Goal: Transaction & Acquisition: Purchase product/service

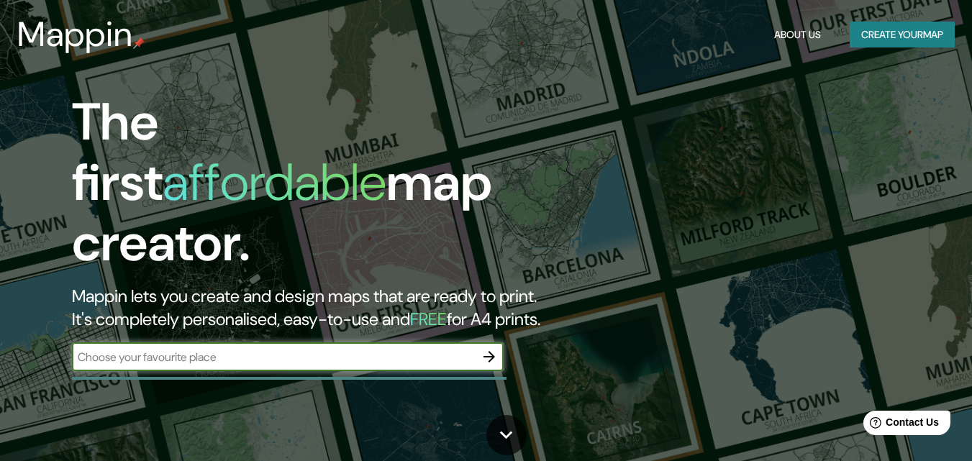
click at [276, 349] on input "text" at bounding box center [273, 357] width 403 height 17
click at [326, 349] on input "text" at bounding box center [273, 357] width 403 height 17
paste input "Hacienda Lira esq [GEOGRAPHIC_DATA]. Col. [GEOGRAPHIC_DATA], [GEOGRAPHIC_DATA]."
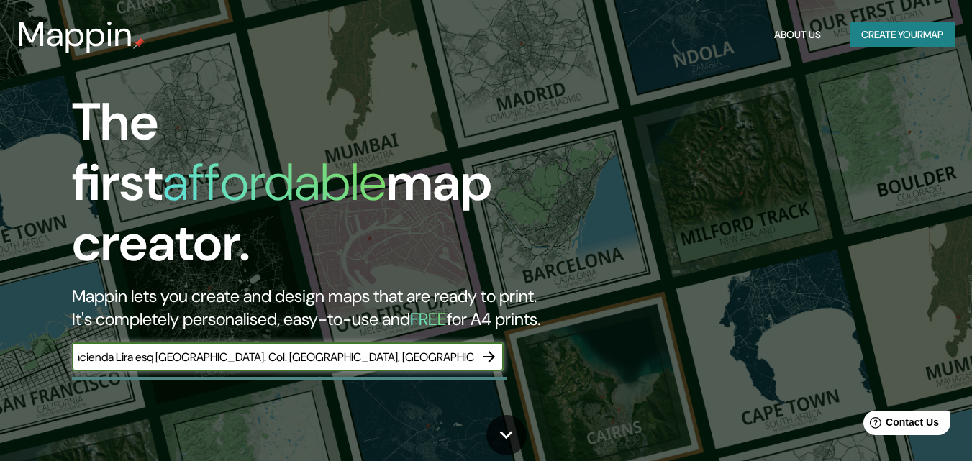
type input "Hacienda Lira esq [GEOGRAPHIC_DATA]. Col. [GEOGRAPHIC_DATA], [GEOGRAPHIC_DATA]."
click at [487, 348] on icon "button" at bounding box center [489, 356] width 17 height 17
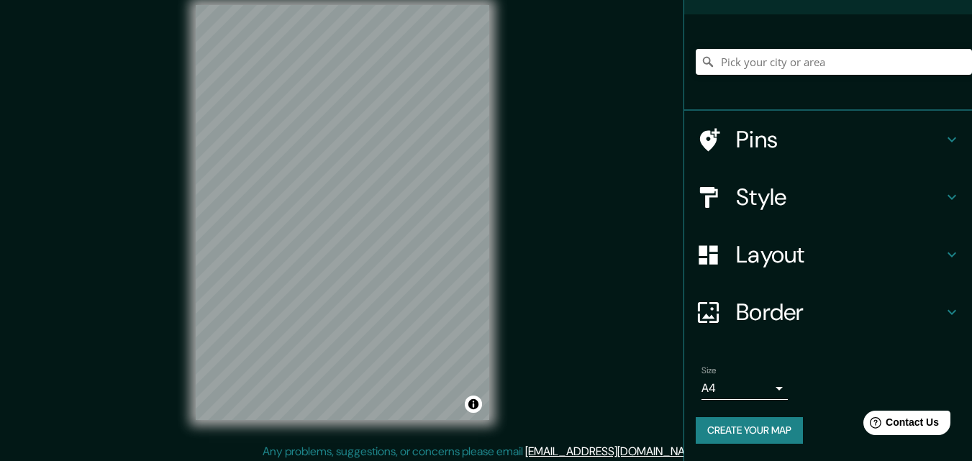
scroll to position [23, 0]
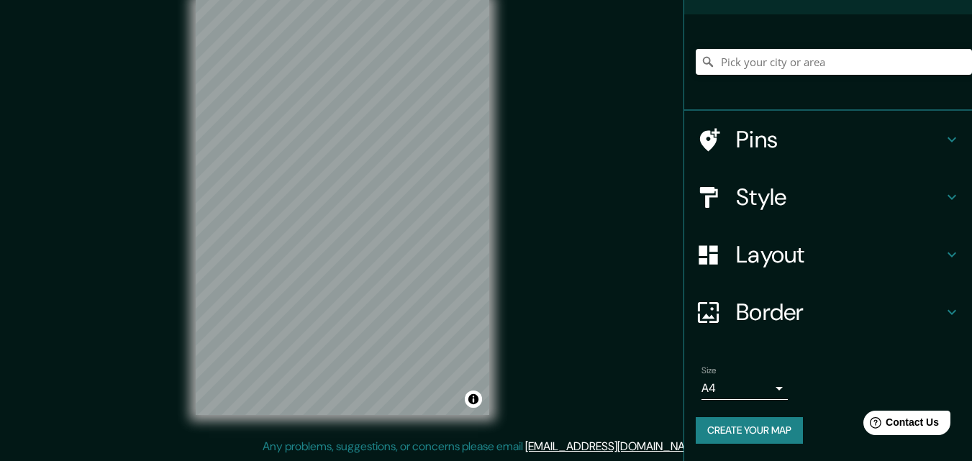
click at [761, 385] on body "Mappin Location Pins Style Layout Border Choose a border. Hint : you can make l…" at bounding box center [486, 207] width 972 height 461
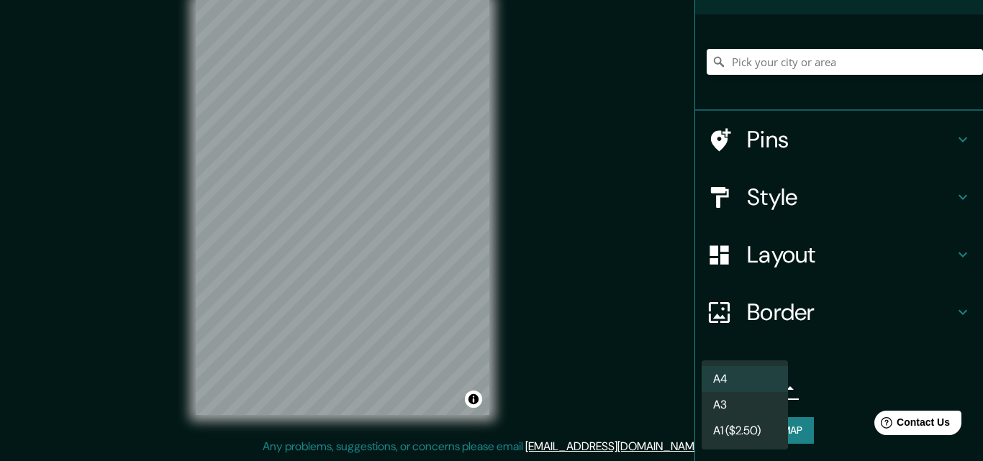
click at [829, 390] on div at bounding box center [491, 230] width 983 height 461
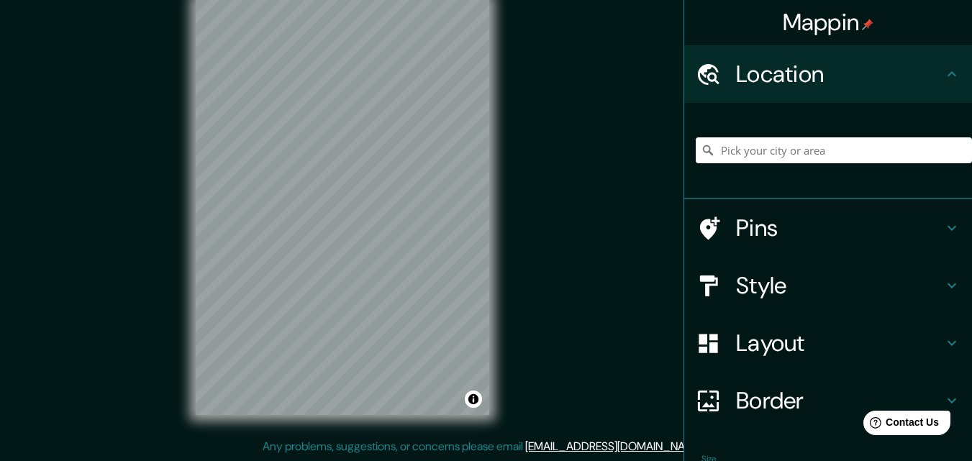
scroll to position [0, 0]
click at [807, 337] on h4 "Layout" at bounding box center [839, 344] width 207 height 29
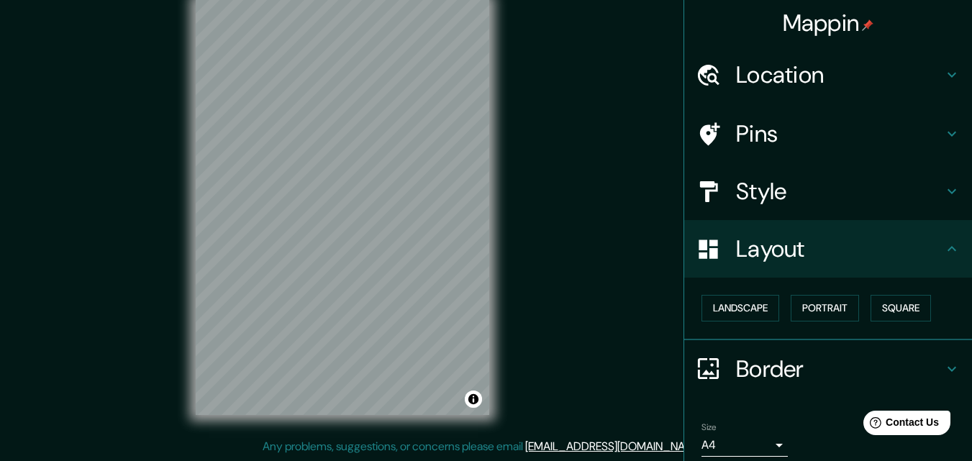
click at [838, 248] on h4 "Layout" at bounding box center [839, 249] width 207 height 29
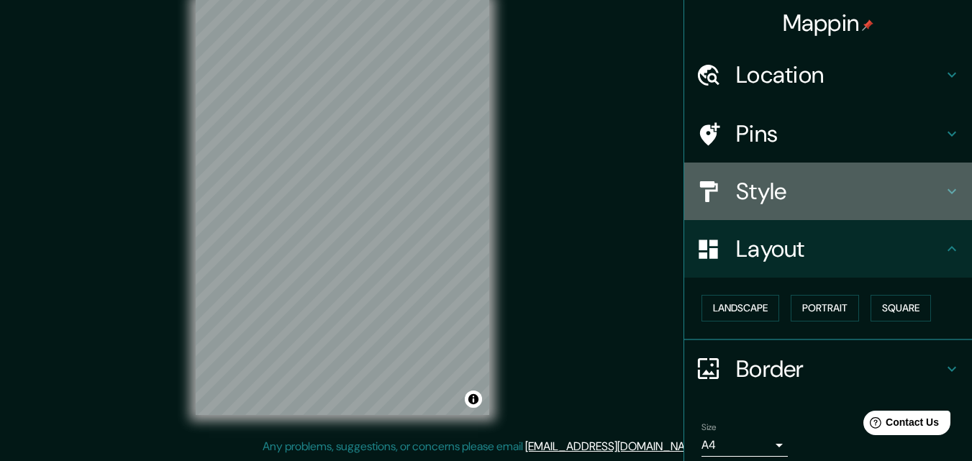
click at [899, 192] on h4 "Style" at bounding box center [839, 191] width 207 height 29
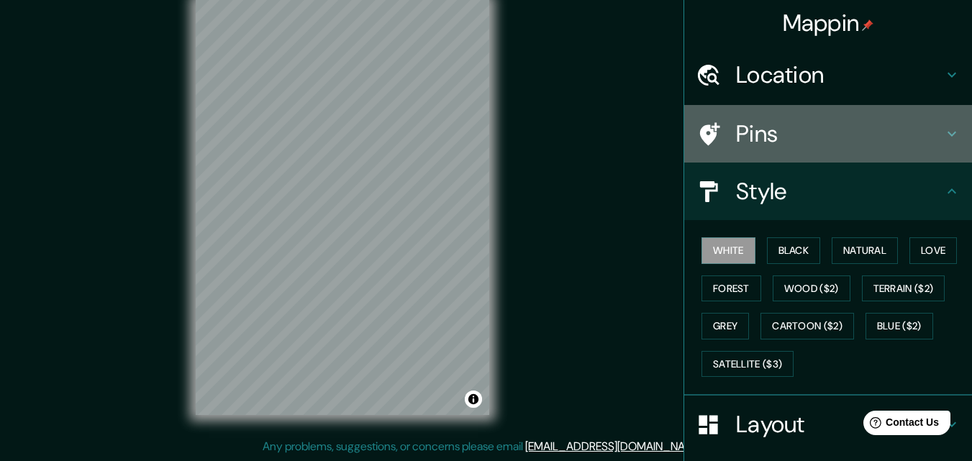
click at [902, 153] on div "Pins" at bounding box center [828, 134] width 288 height 58
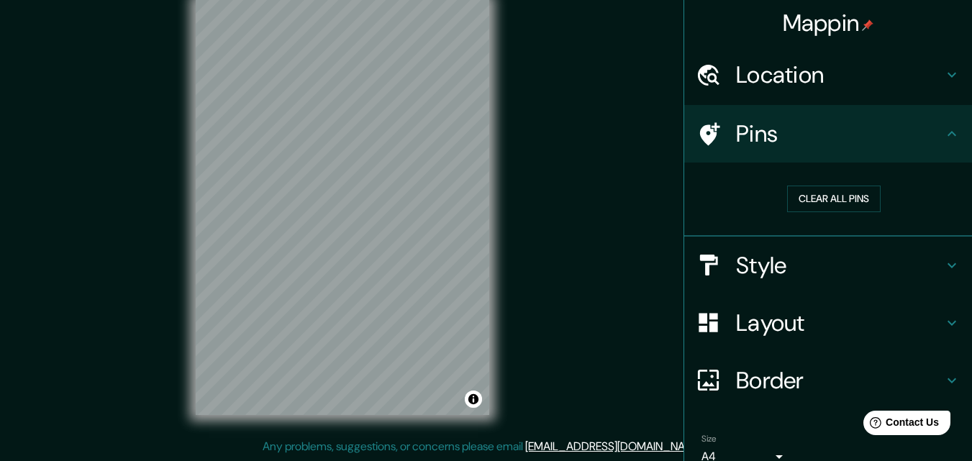
click at [903, 92] on div "Location" at bounding box center [828, 75] width 288 height 58
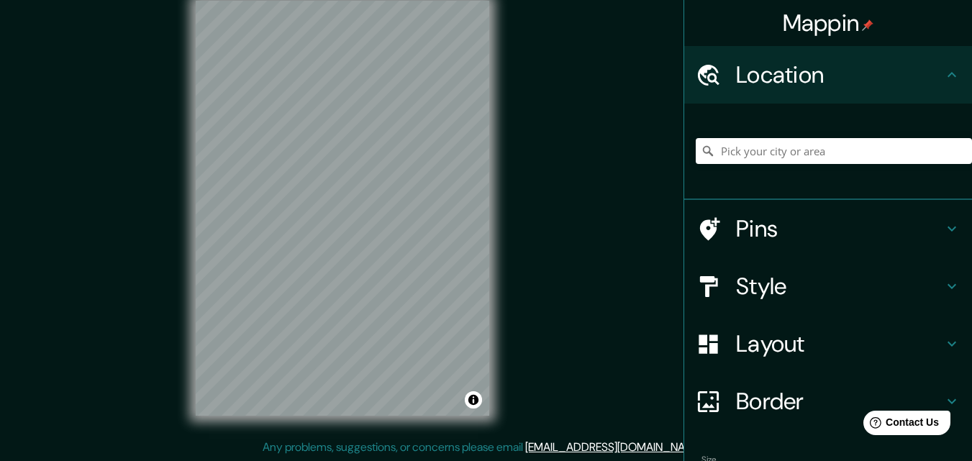
scroll to position [23, 0]
click at [779, 148] on input "Pick your city or area" at bounding box center [834, 151] width 276 height 26
paste input "Hacienda Lira esq [GEOGRAPHIC_DATA]. Col. [GEOGRAPHIC_DATA], [GEOGRAPHIC_DATA]."
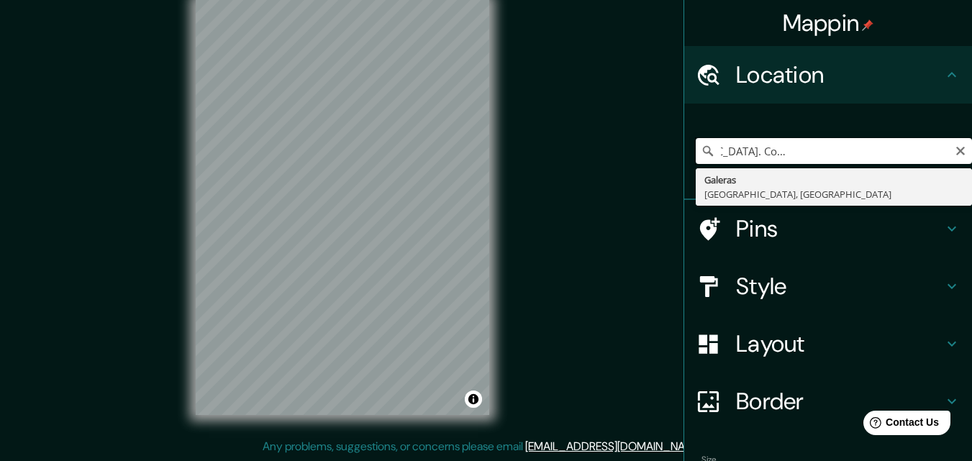
scroll to position [0, 0]
drag, startPoint x: 736, startPoint y: 153, endPoint x: 558, endPoint y: 153, distance: 178.4
click at [558, 153] on div "Mappin Location [GEOGRAPHIC_DATA] esq [GEOGRAPHIC_DATA]. Col. [GEOGRAPHIC_DATA]…" at bounding box center [486, 219] width 972 height 484
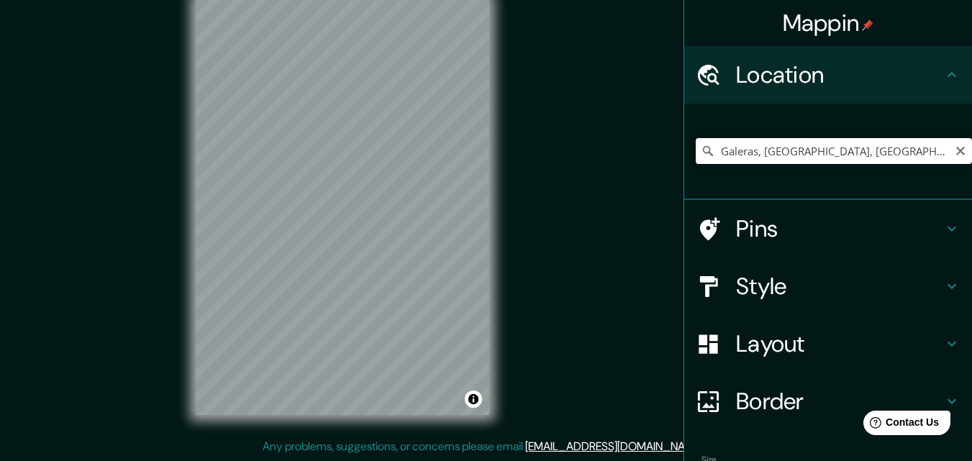
click at [848, 141] on input "Galeras, [GEOGRAPHIC_DATA], [GEOGRAPHIC_DATA]" at bounding box center [834, 151] width 276 height 26
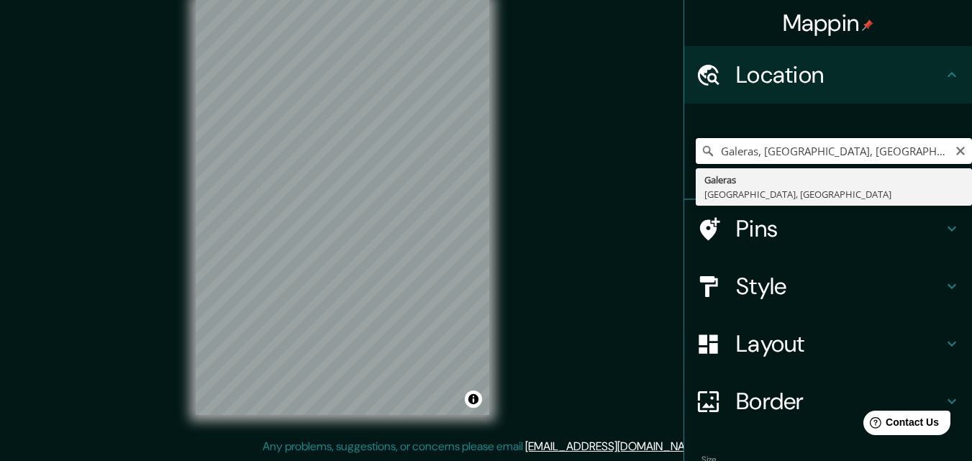
click at [848, 143] on input "Galeras, [GEOGRAPHIC_DATA], [GEOGRAPHIC_DATA]" at bounding box center [834, 151] width 276 height 26
click at [847, 143] on input "Galeras, [GEOGRAPHIC_DATA], [GEOGRAPHIC_DATA]" at bounding box center [834, 151] width 276 height 26
click at [846, 143] on input "Galeras, [GEOGRAPHIC_DATA], [GEOGRAPHIC_DATA]" at bounding box center [834, 151] width 276 height 26
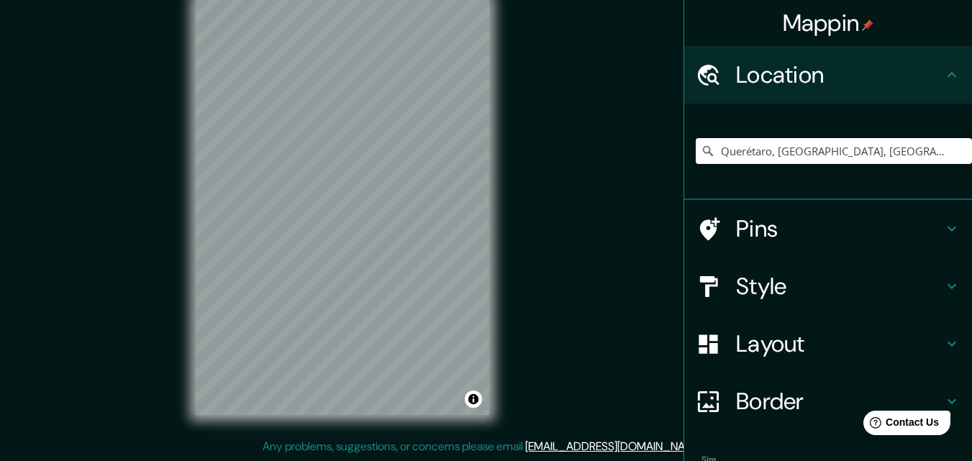
type input "Querétaro, [GEOGRAPHIC_DATA], [GEOGRAPHIC_DATA]"
click at [784, 227] on h4 "Pins" at bounding box center [839, 228] width 207 height 29
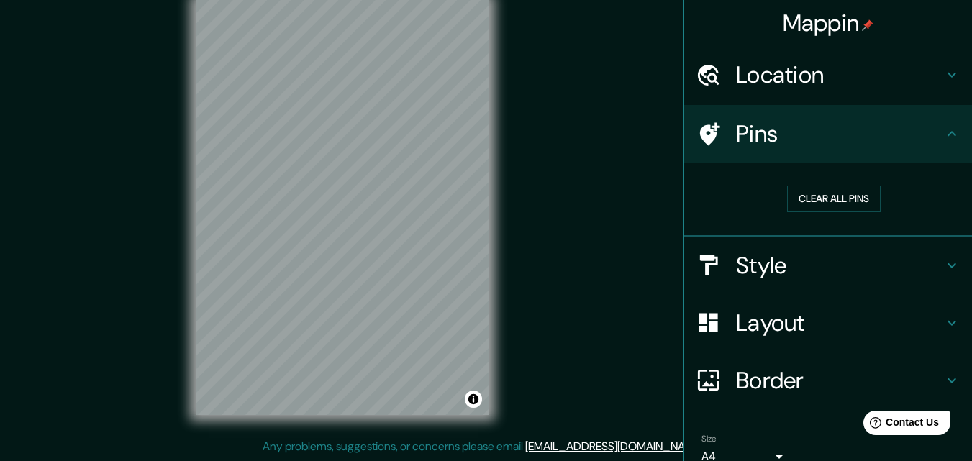
click at [725, 129] on div at bounding box center [716, 134] width 40 height 25
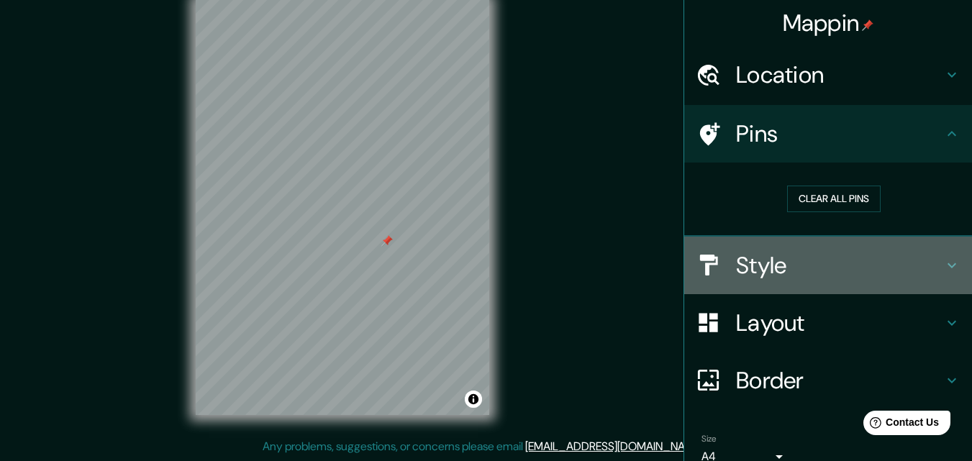
click at [824, 260] on h4 "Style" at bounding box center [839, 265] width 207 height 29
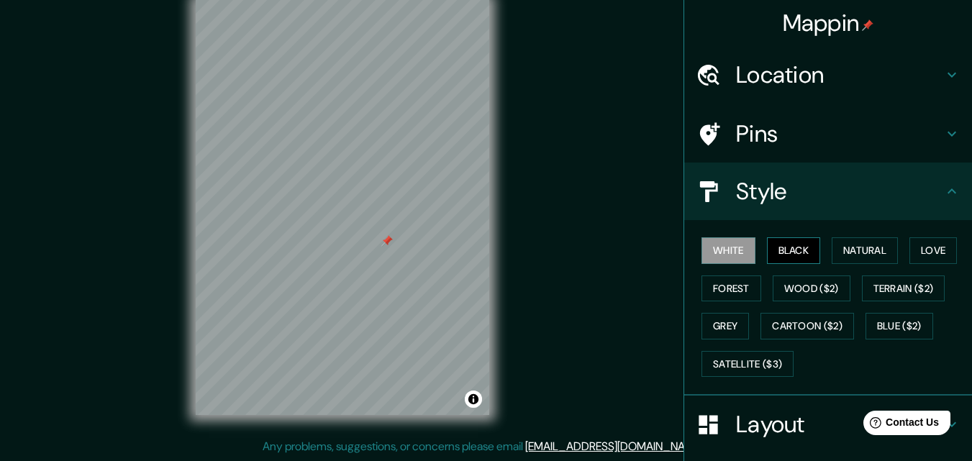
click at [799, 248] on button "Black" at bounding box center [794, 250] width 54 height 27
click at [707, 242] on button "White" at bounding box center [729, 250] width 54 height 27
click at [887, 245] on button "Natural" at bounding box center [865, 250] width 66 height 27
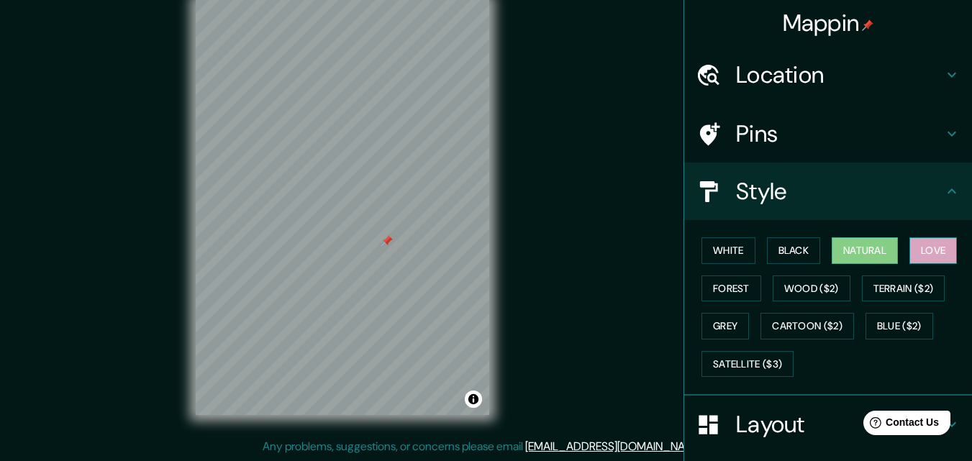
click at [919, 246] on button "Love" at bounding box center [932, 250] width 47 height 27
click at [855, 244] on button "Natural" at bounding box center [865, 250] width 66 height 27
click at [731, 288] on button "Forest" at bounding box center [732, 289] width 60 height 27
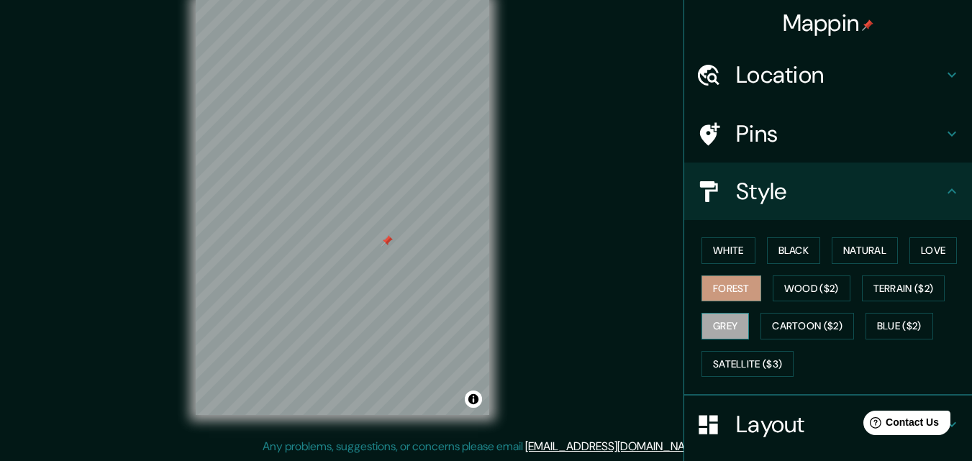
click at [707, 327] on button "Grey" at bounding box center [725, 326] width 47 height 27
click at [791, 290] on button "Wood ($2)" at bounding box center [812, 289] width 78 height 27
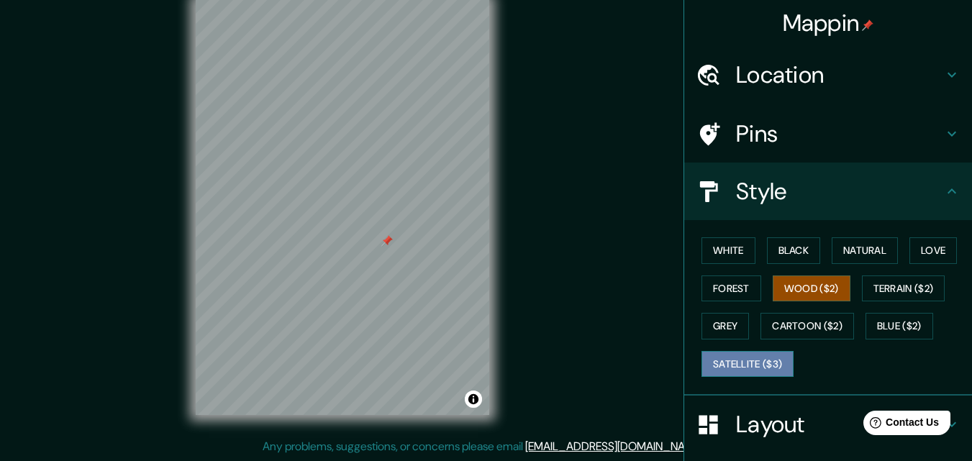
click at [733, 352] on button "Satellite ($3)" at bounding box center [748, 364] width 92 height 27
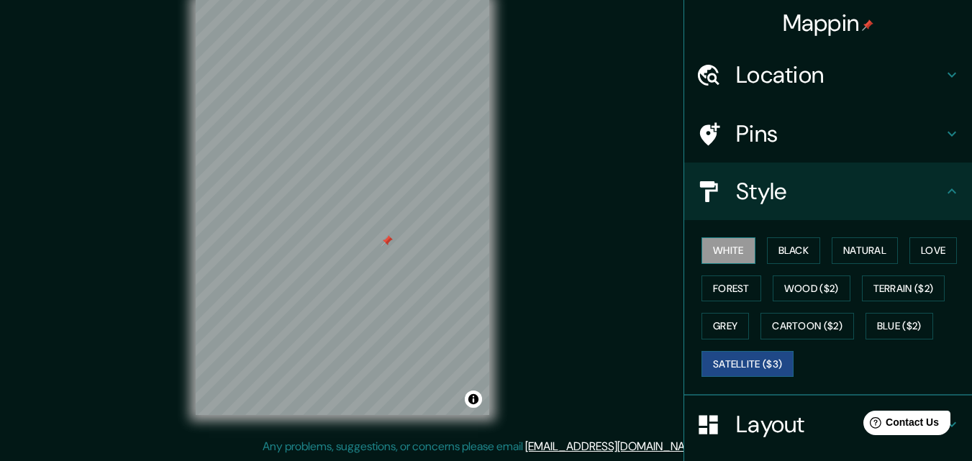
click at [725, 258] on button "White" at bounding box center [729, 250] width 54 height 27
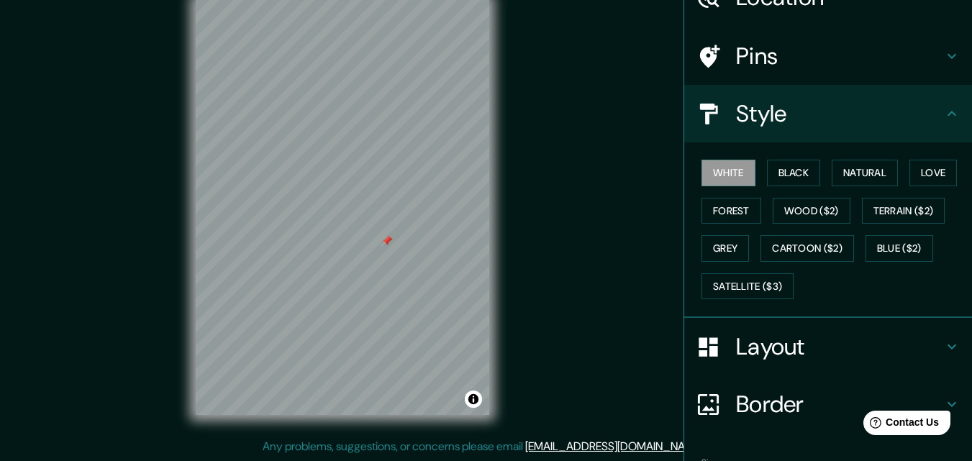
scroll to position [170, 0]
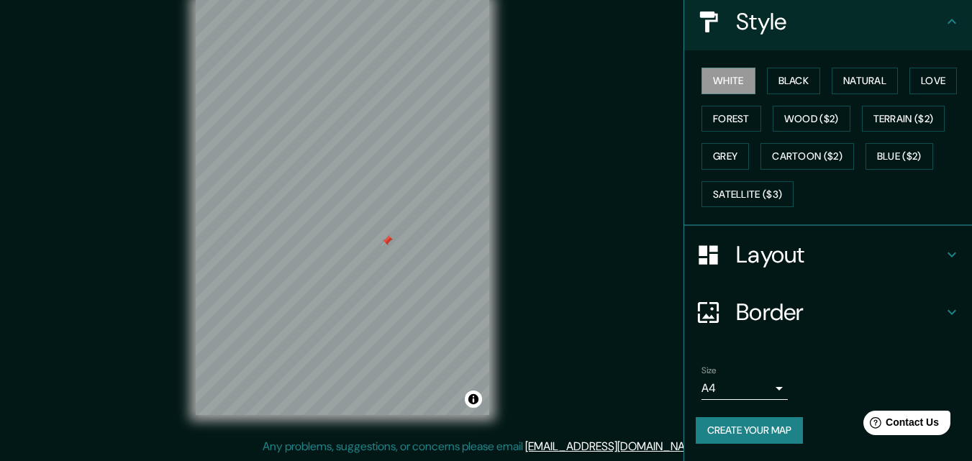
click at [842, 260] on h4 "Layout" at bounding box center [839, 254] width 207 height 29
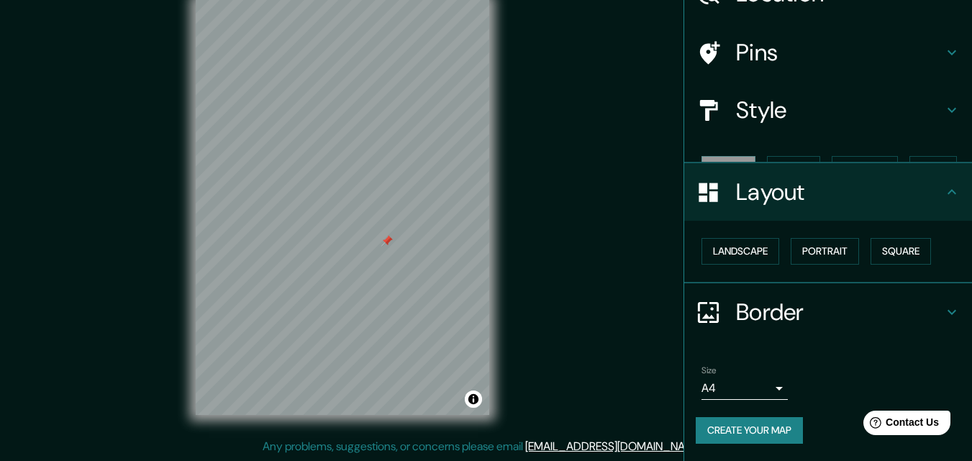
scroll to position [56, 0]
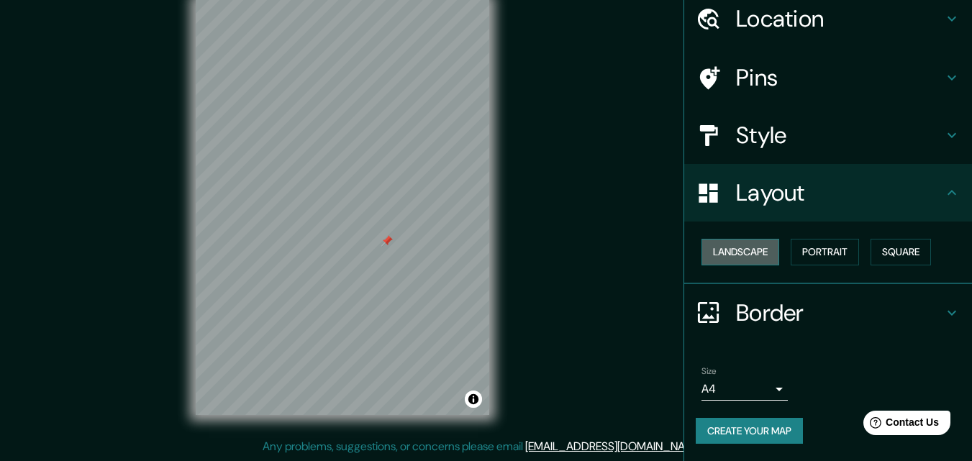
click at [753, 257] on button "Landscape" at bounding box center [741, 252] width 78 height 27
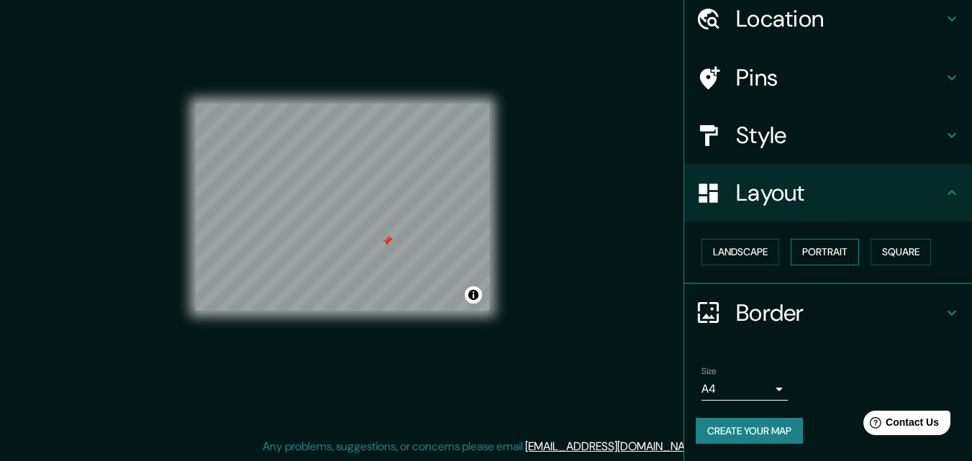
click at [809, 250] on button "Portrait" at bounding box center [825, 252] width 68 height 27
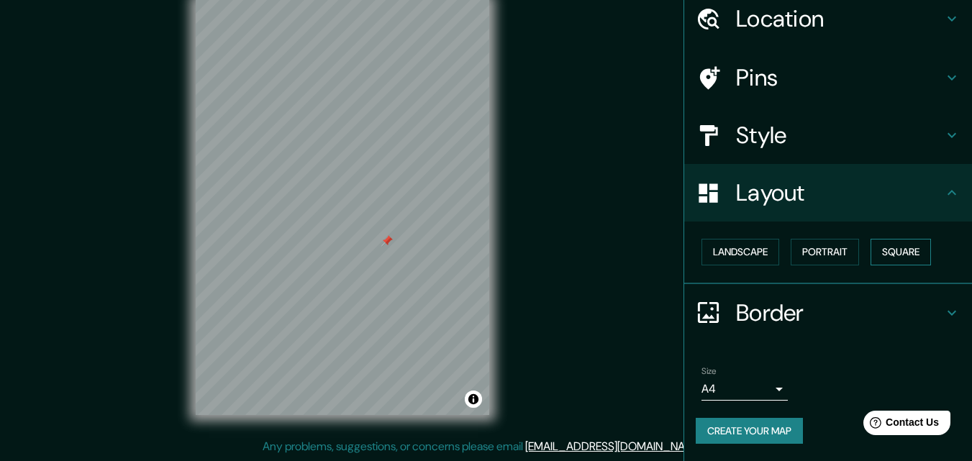
click at [897, 248] on button "Square" at bounding box center [901, 252] width 60 height 27
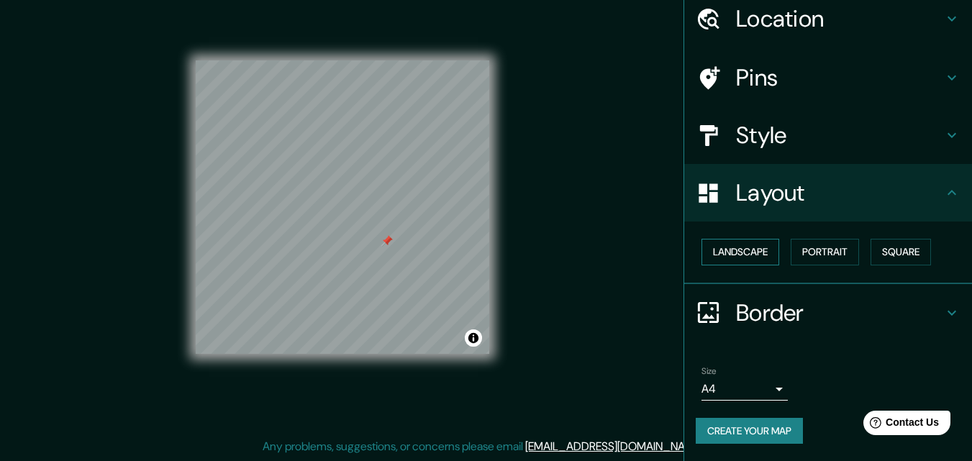
click at [741, 253] on button "Landscape" at bounding box center [741, 252] width 78 height 27
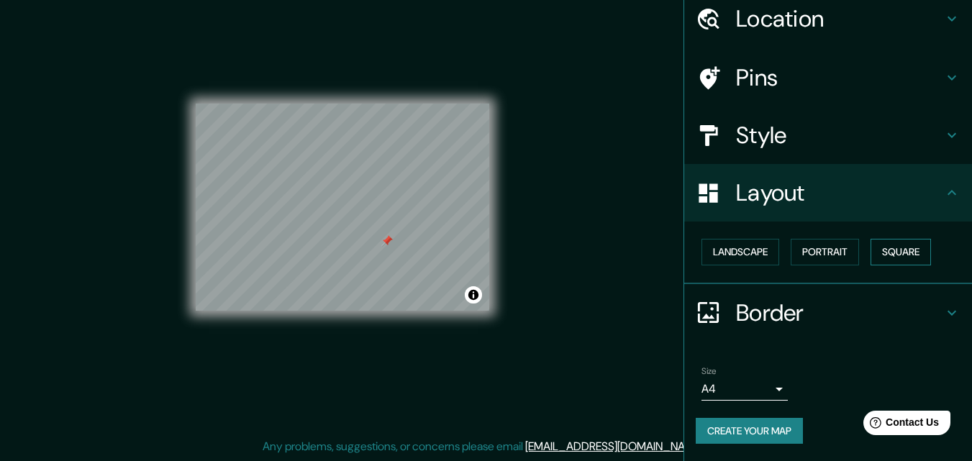
click at [897, 258] on button "Square" at bounding box center [901, 252] width 60 height 27
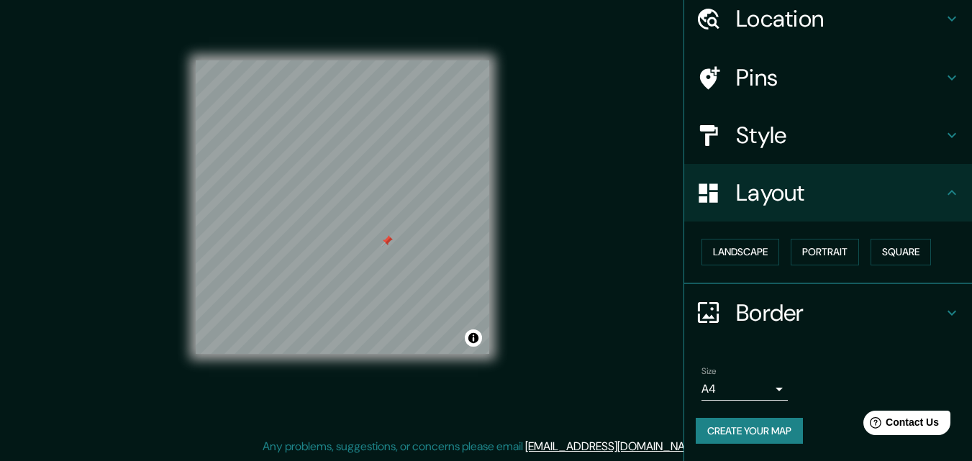
click at [886, 309] on h4 "Border" at bounding box center [839, 313] width 207 height 29
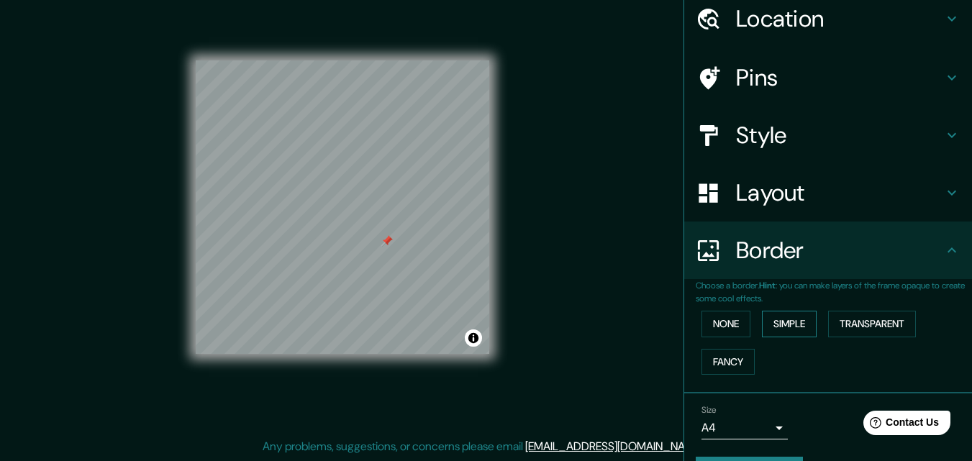
click at [788, 319] on button "Simple" at bounding box center [789, 324] width 55 height 27
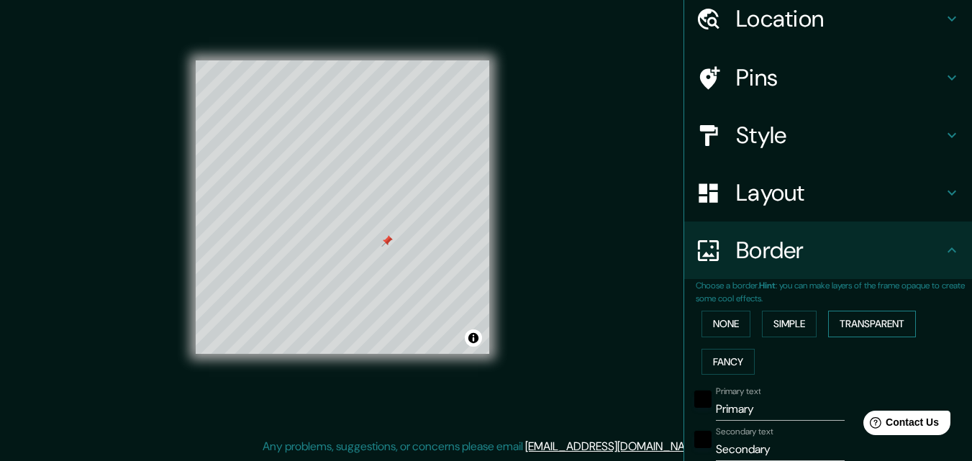
click at [870, 314] on button "Transparent" at bounding box center [872, 324] width 88 height 27
click at [707, 366] on button "Fancy" at bounding box center [728, 362] width 53 height 27
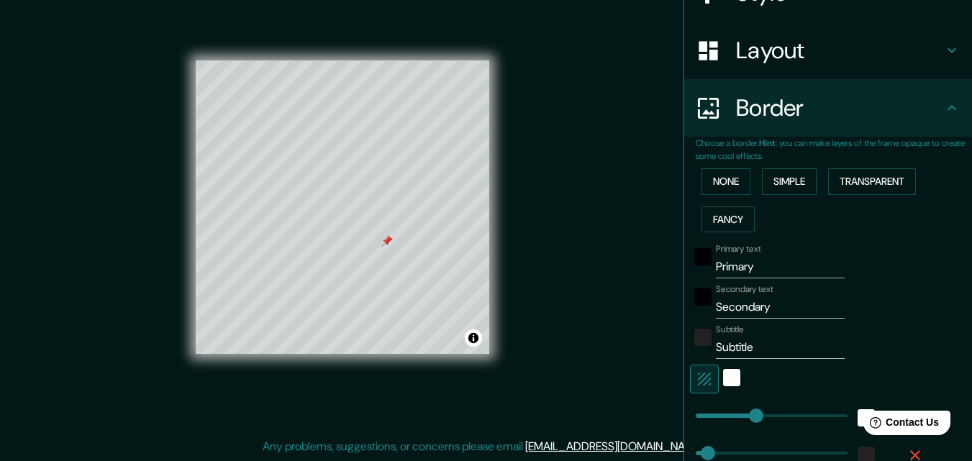
scroll to position [200, 0]
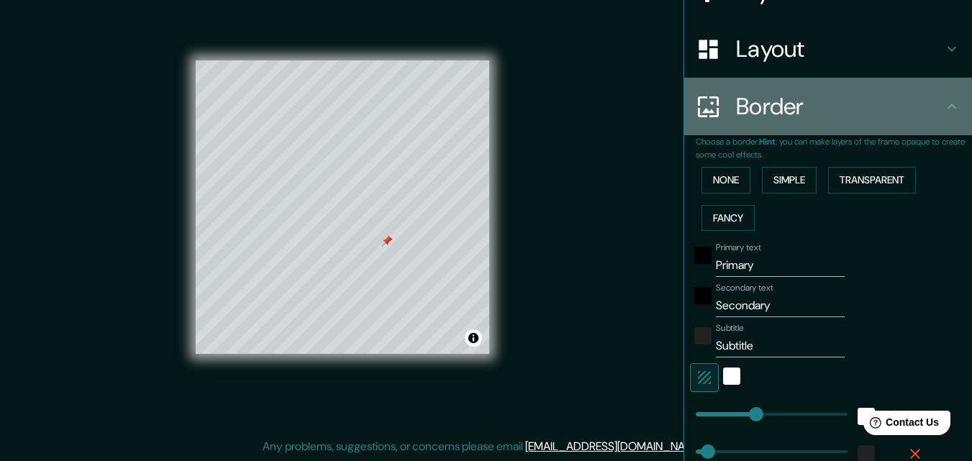
click at [894, 99] on h4 "Border" at bounding box center [839, 106] width 207 height 29
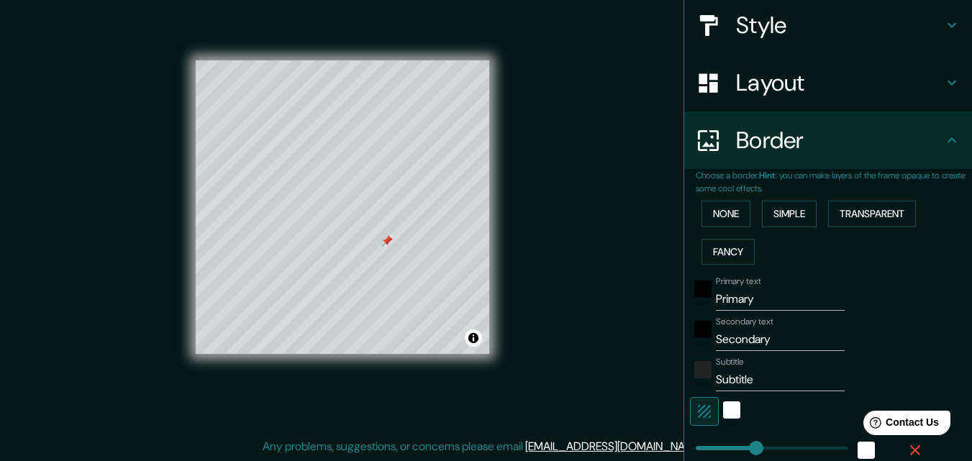
scroll to position [145, 0]
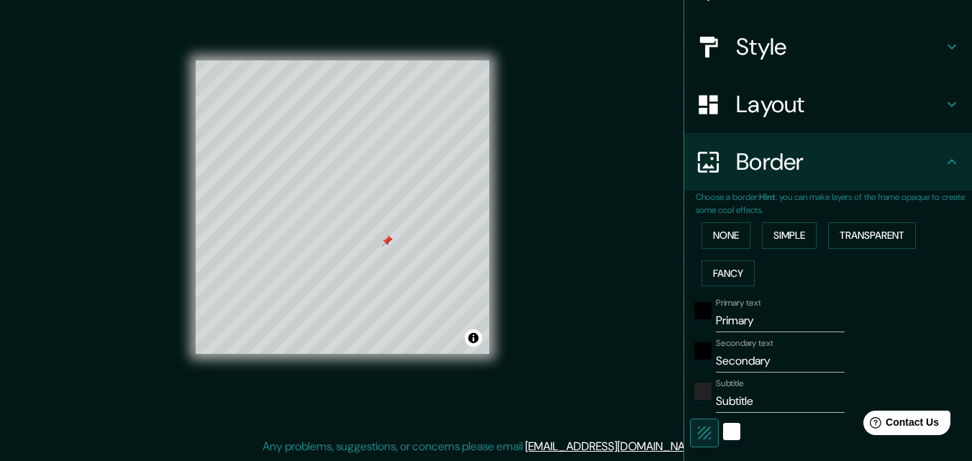
click at [863, 172] on h4 "Border" at bounding box center [839, 162] width 207 height 29
click at [702, 240] on button "None" at bounding box center [726, 235] width 49 height 27
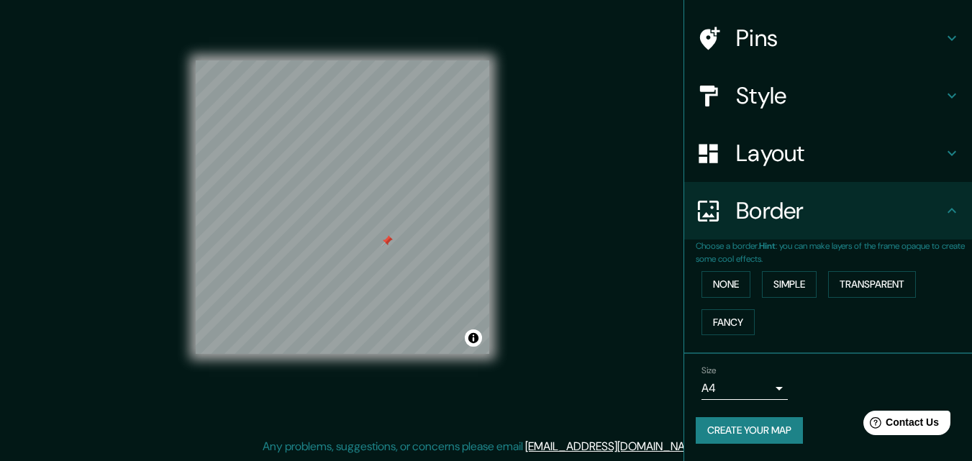
click at [748, 432] on button "Create your map" at bounding box center [749, 430] width 107 height 27
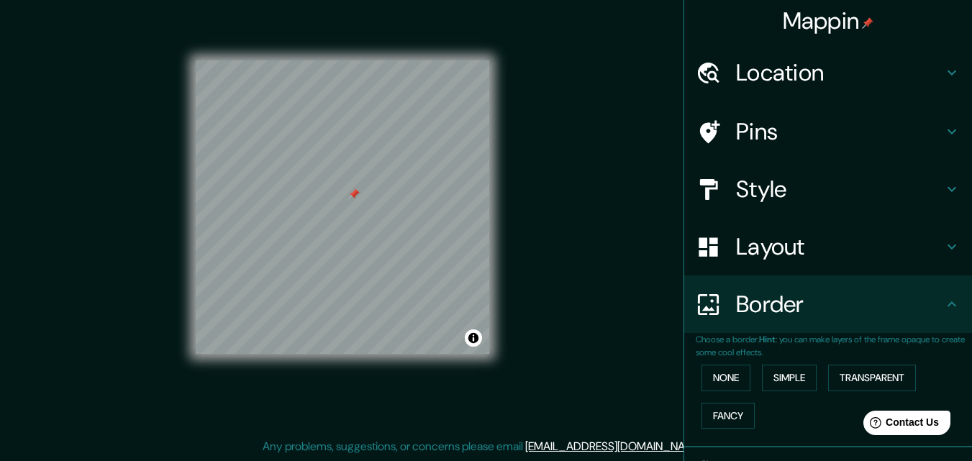
scroll to position [0, 0]
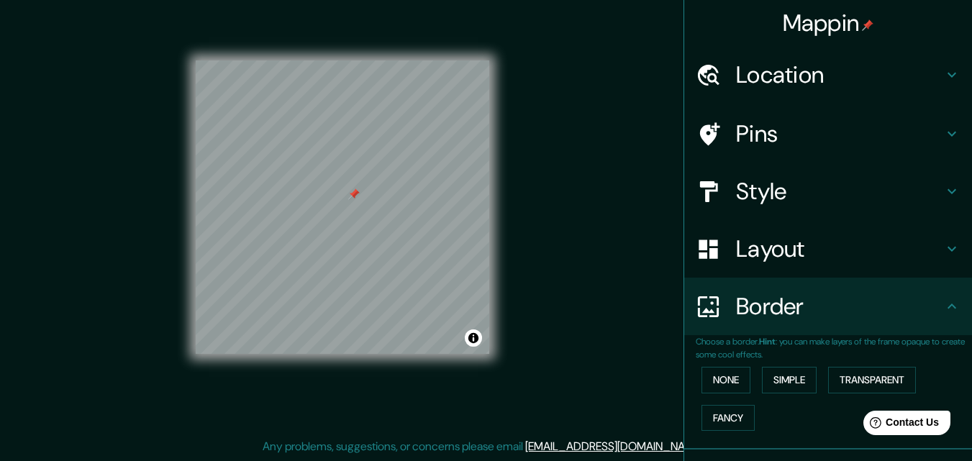
click at [863, 64] on h4 "Location" at bounding box center [839, 74] width 207 height 29
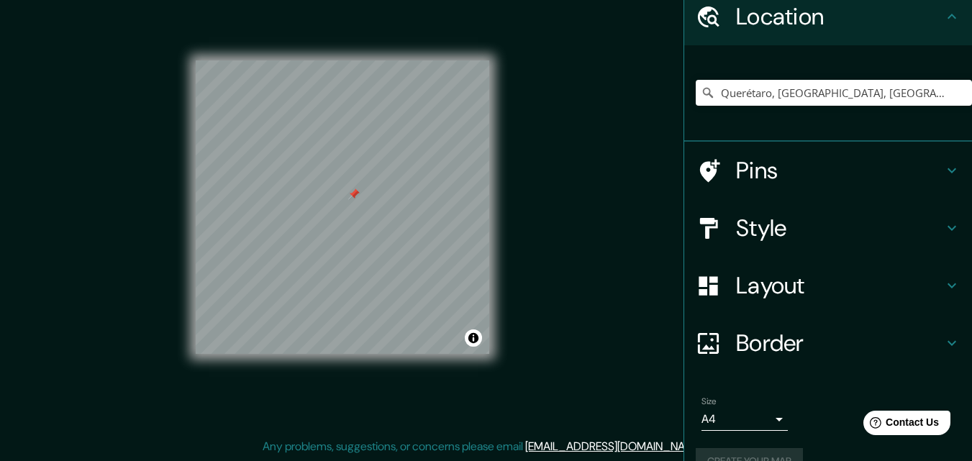
scroll to position [89, 0]
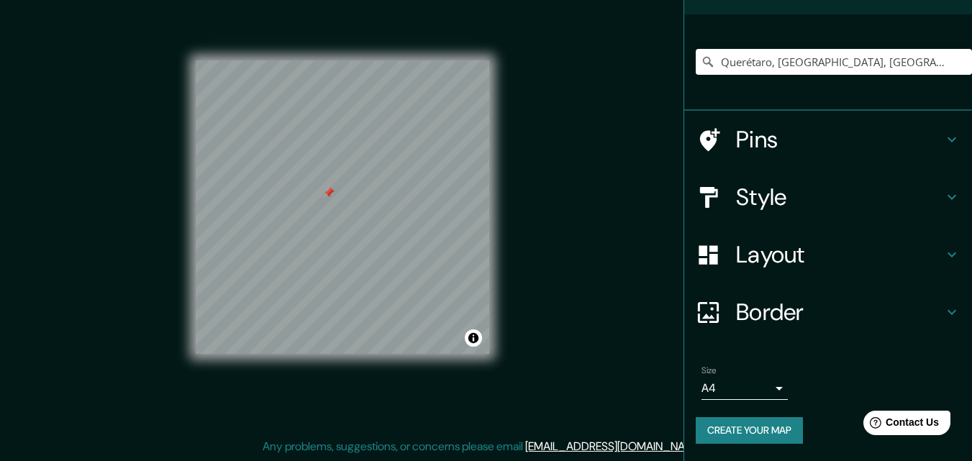
drag, startPoint x: 324, startPoint y: 194, endPoint x: 409, endPoint y: 233, distance: 94.0
click at [335, 199] on div at bounding box center [329, 193] width 12 height 12
click at [817, 181] on div "Style" at bounding box center [828, 197] width 288 height 58
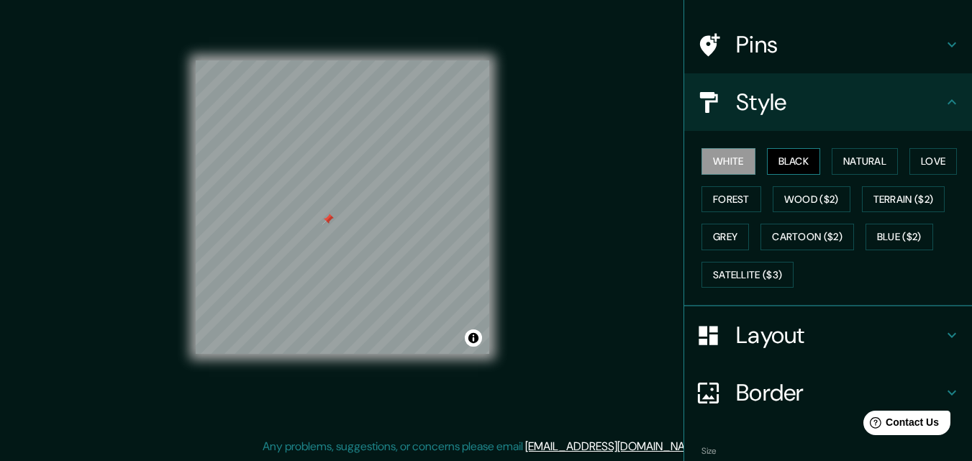
click at [785, 160] on button "Black" at bounding box center [794, 161] width 54 height 27
click at [853, 166] on button "Natural" at bounding box center [865, 161] width 66 height 27
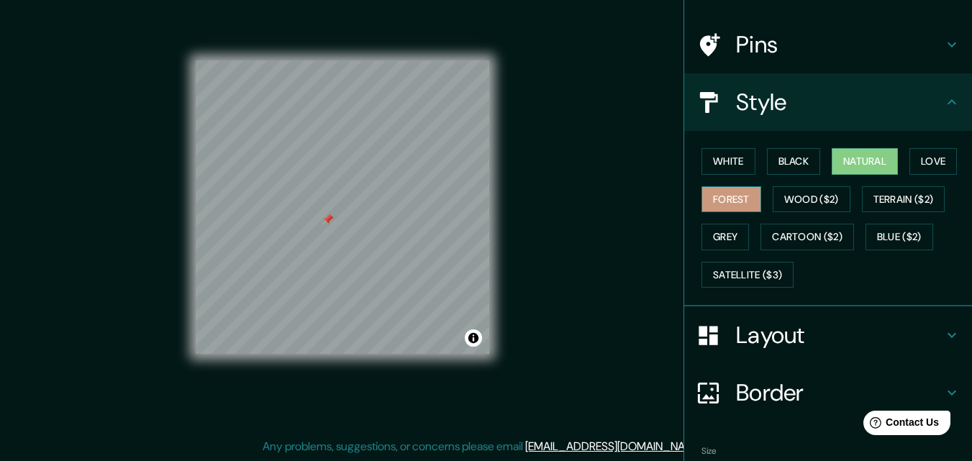
click at [717, 201] on button "Forest" at bounding box center [732, 199] width 60 height 27
click at [807, 160] on button "Black" at bounding box center [794, 161] width 54 height 27
click at [838, 158] on button "Natural" at bounding box center [865, 161] width 66 height 27
click at [778, 342] on h4 "Layout" at bounding box center [839, 335] width 207 height 29
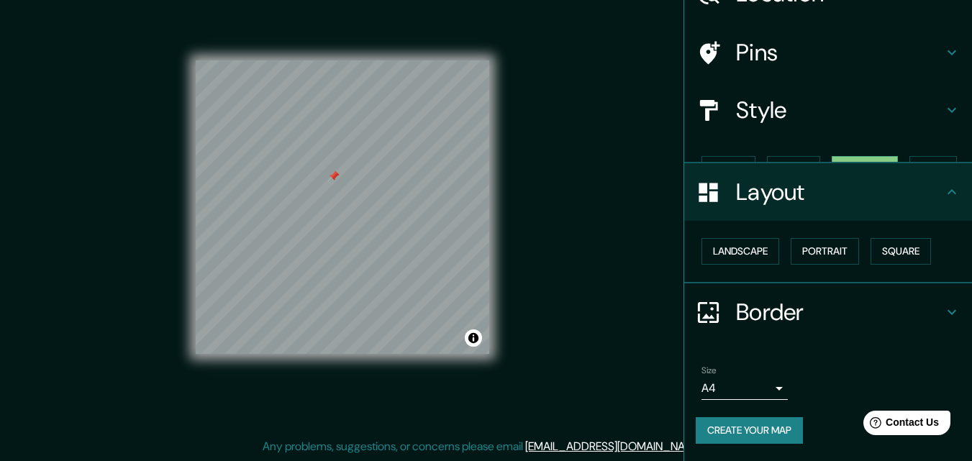
scroll to position [56, 0]
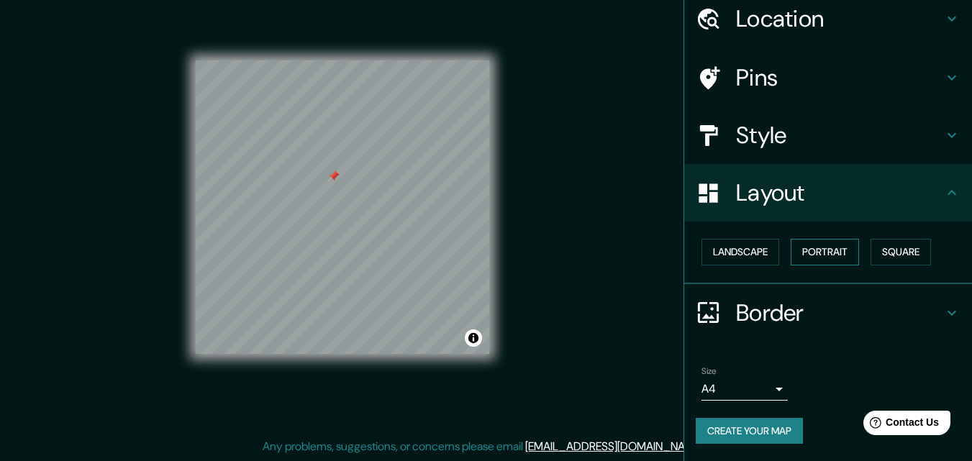
click at [818, 252] on button "Portrait" at bounding box center [825, 252] width 68 height 27
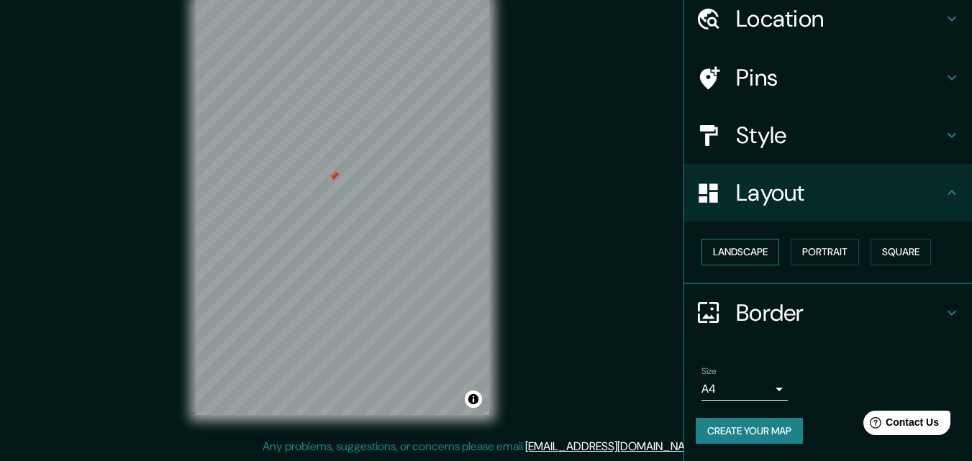
click at [732, 256] on button "Landscape" at bounding box center [741, 252] width 78 height 27
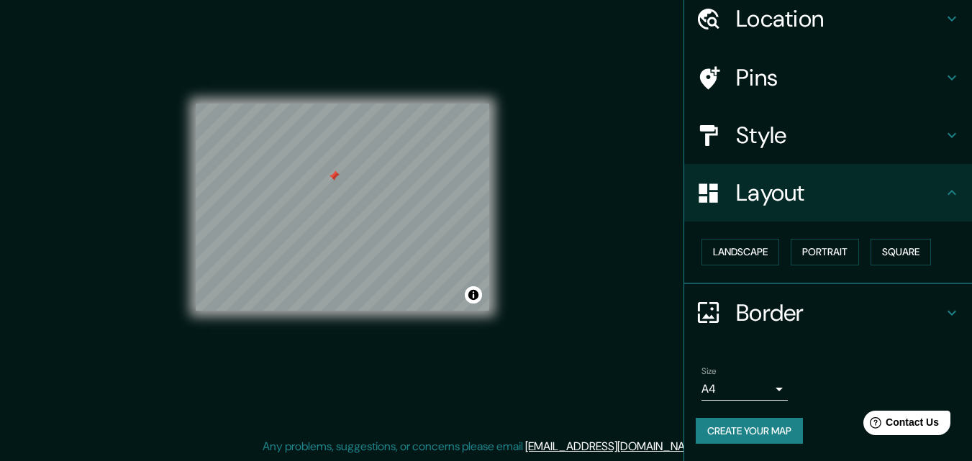
click at [858, 250] on div "Landscape [GEOGRAPHIC_DATA]" at bounding box center [834, 252] width 276 height 38
click at [886, 251] on button "Square" at bounding box center [901, 252] width 60 height 27
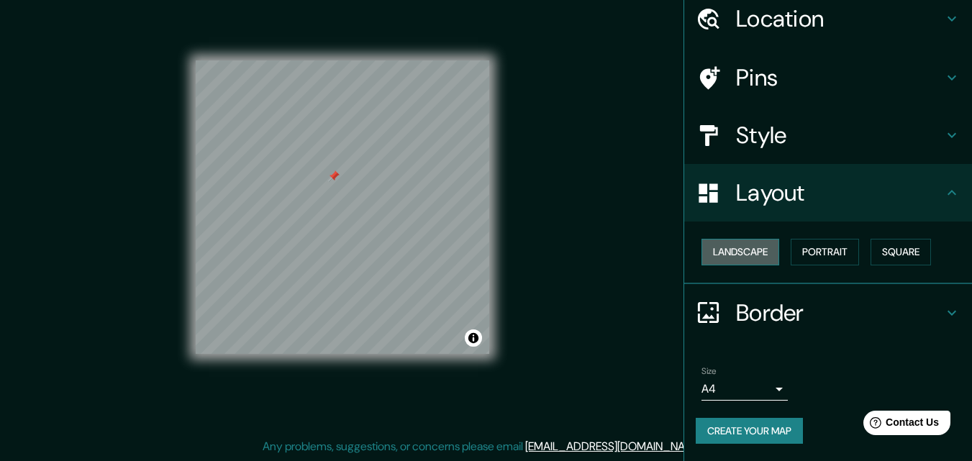
click at [722, 257] on button "Landscape" at bounding box center [741, 252] width 78 height 27
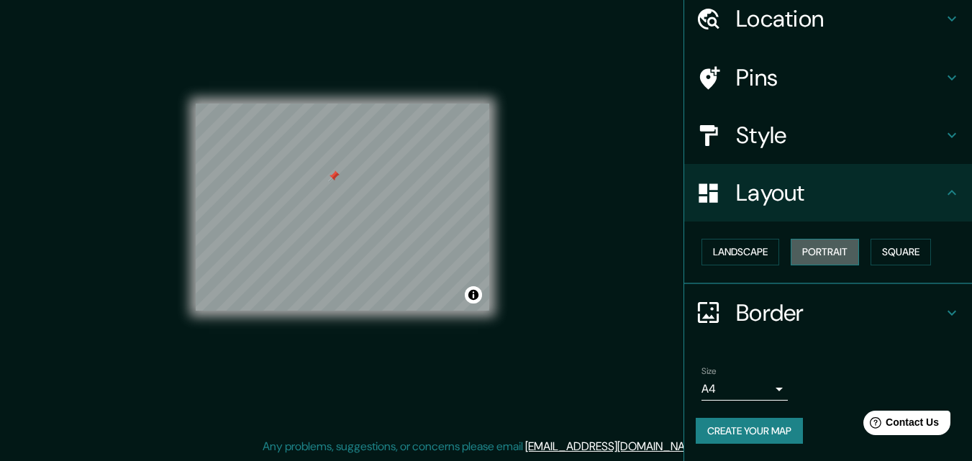
click at [810, 260] on button "Portrait" at bounding box center [825, 252] width 68 height 27
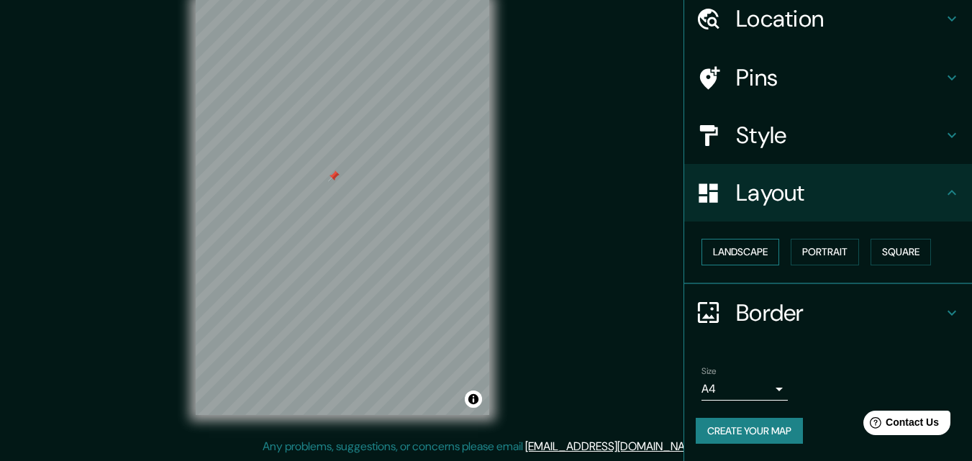
click at [738, 255] on button "Landscape" at bounding box center [741, 252] width 78 height 27
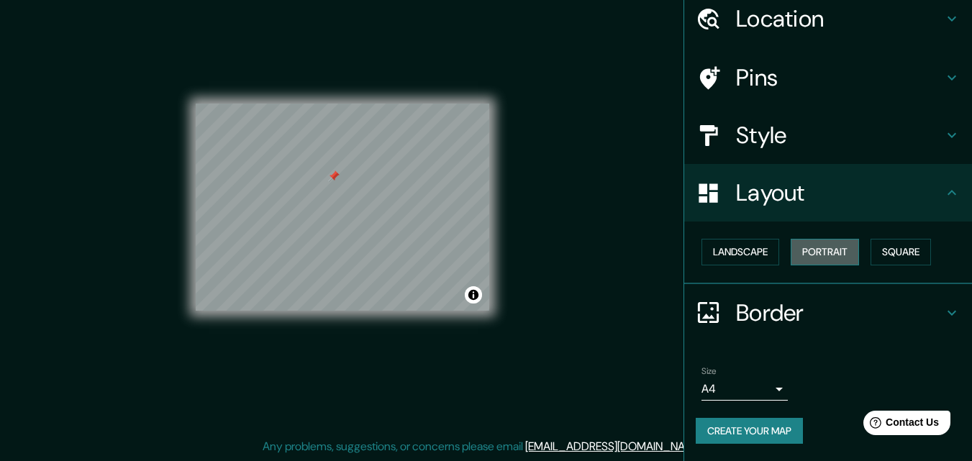
click at [809, 253] on button "Portrait" at bounding box center [825, 252] width 68 height 27
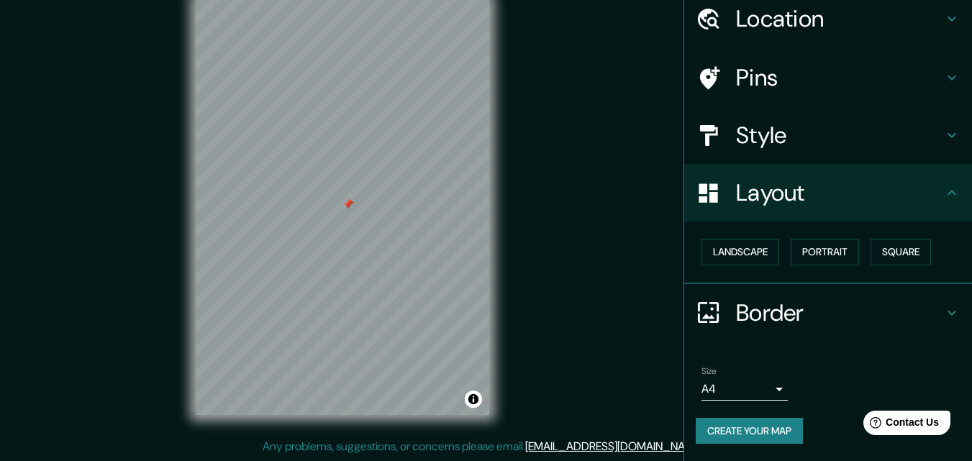
click at [768, 425] on button "Create your map" at bounding box center [749, 431] width 107 height 27
click at [473, 407] on button "Toggle attribution" at bounding box center [473, 399] width 17 height 17
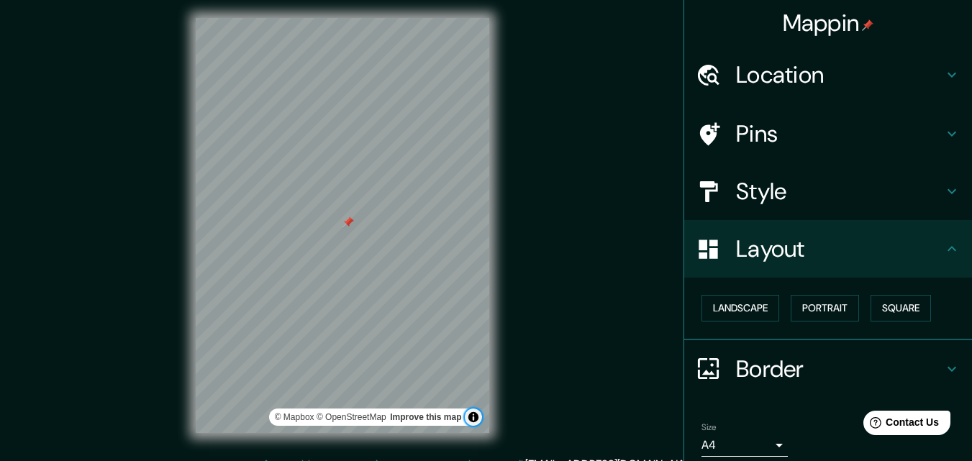
scroll to position [0, 0]
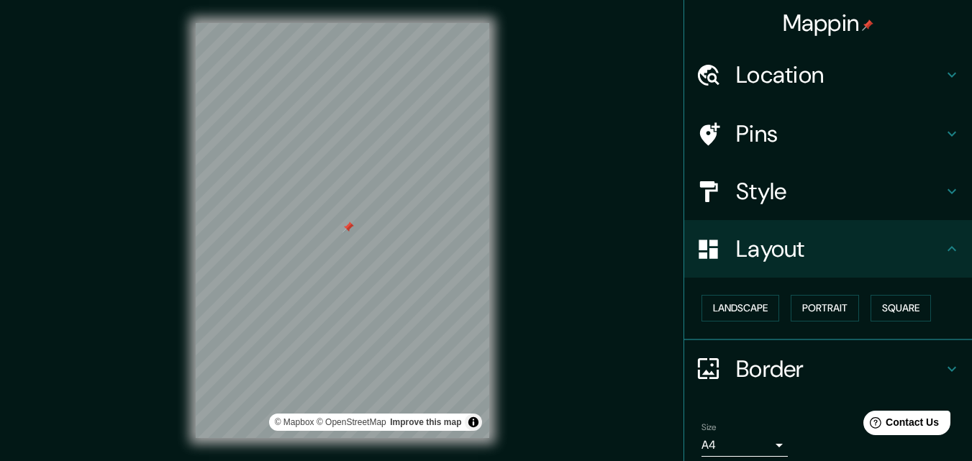
click at [871, 194] on h4 "Style" at bounding box center [839, 191] width 207 height 29
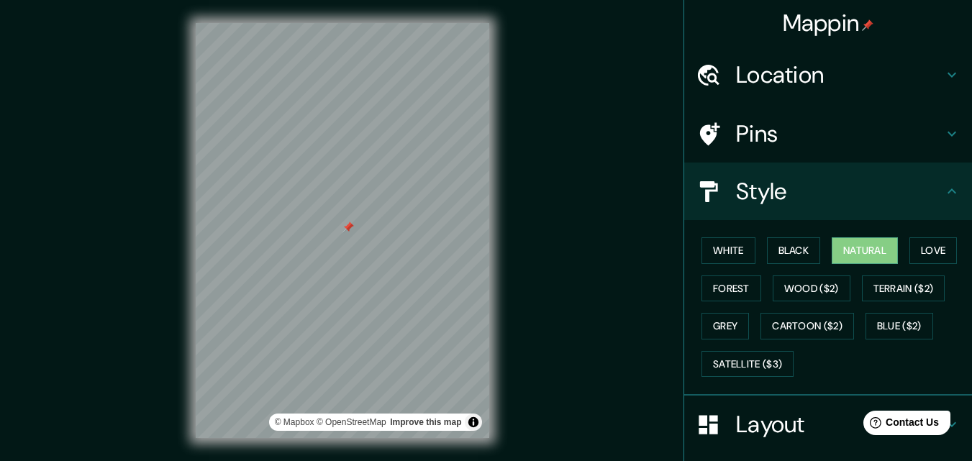
click at [802, 138] on h4 "Pins" at bounding box center [839, 133] width 207 height 29
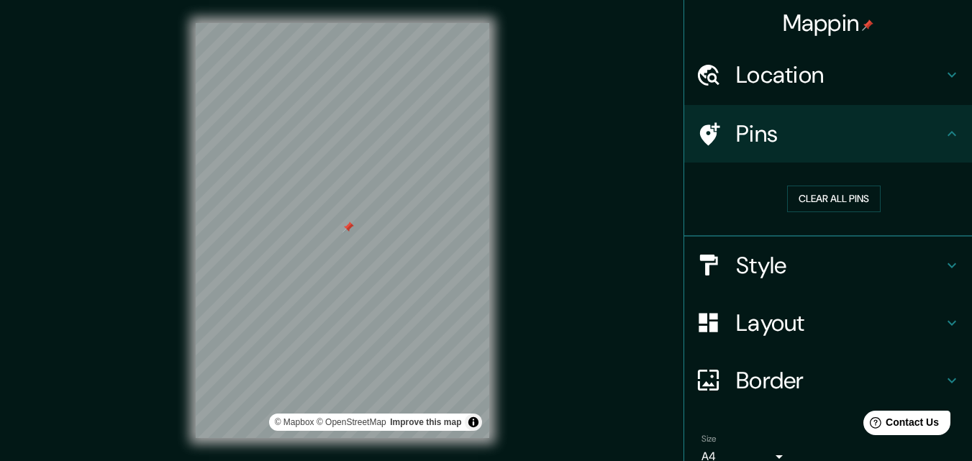
click at [817, 83] on h4 "Location" at bounding box center [839, 74] width 207 height 29
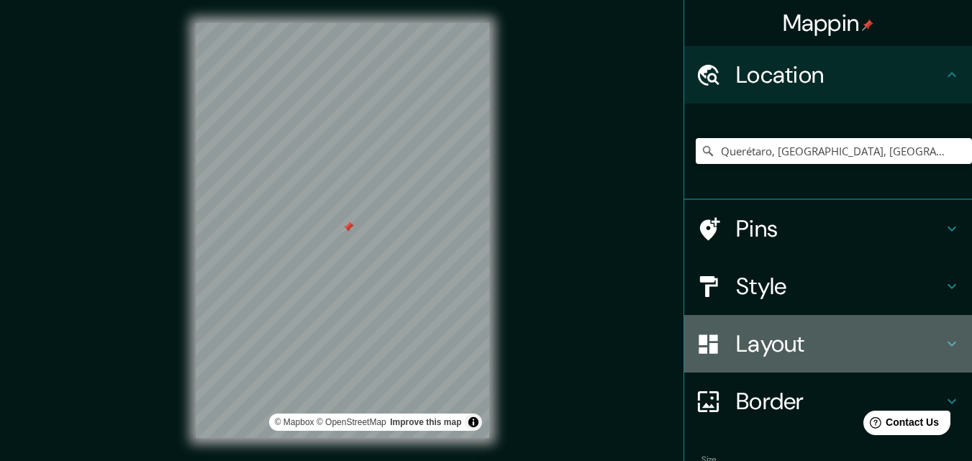
click at [799, 342] on h4 "Layout" at bounding box center [839, 344] width 207 height 29
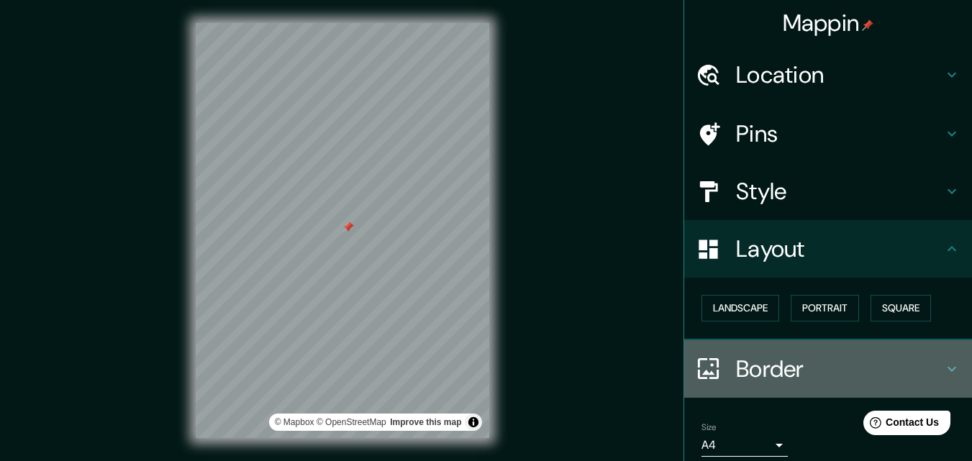
click at [773, 356] on h4 "Border" at bounding box center [839, 369] width 207 height 29
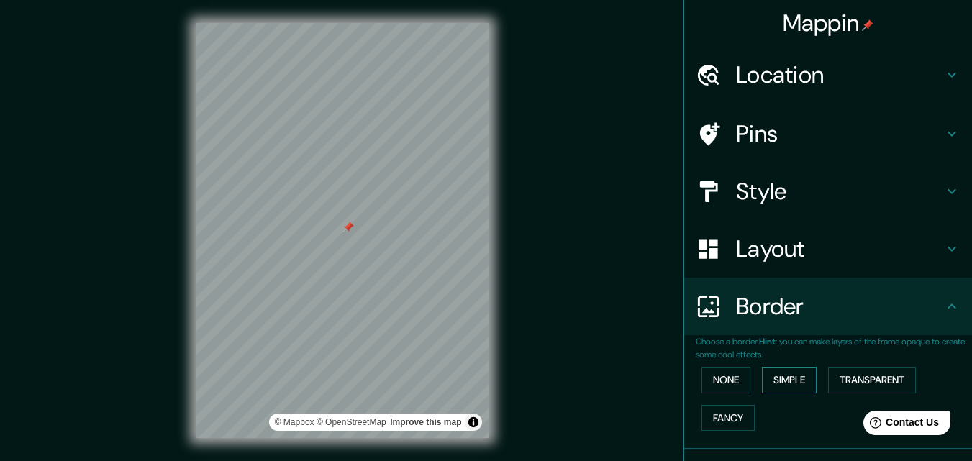
click at [786, 378] on button "Simple" at bounding box center [789, 380] width 55 height 27
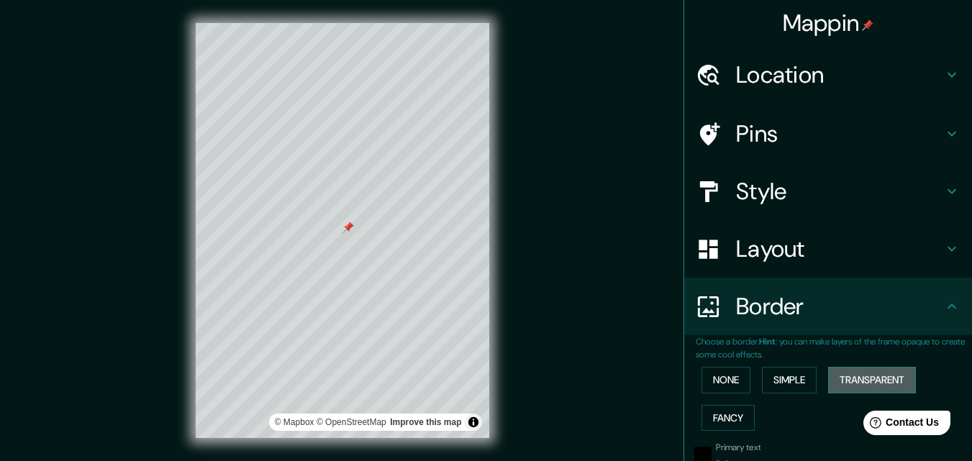
click at [854, 373] on button "Transparent" at bounding box center [872, 380] width 88 height 27
click at [702, 409] on button "Fancy" at bounding box center [728, 418] width 53 height 27
click at [708, 383] on button "None" at bounding box center [726, 380] width 49 height 27
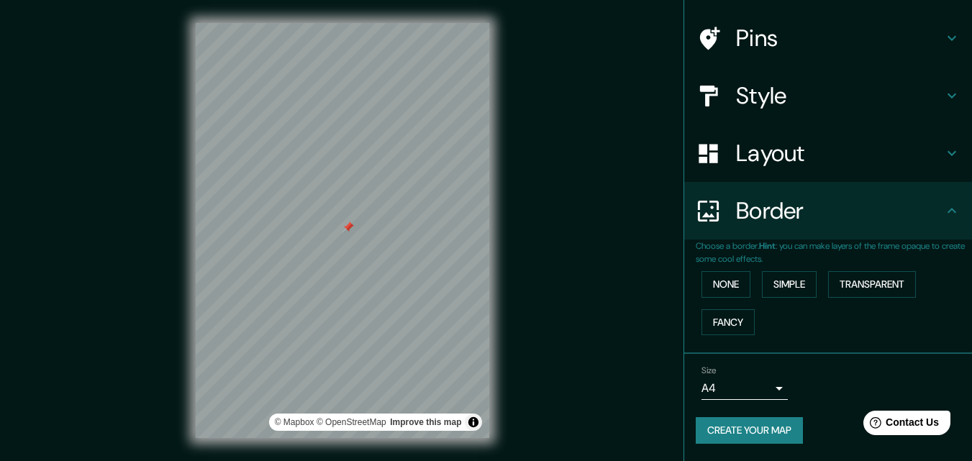
scroll to position [23, 0]
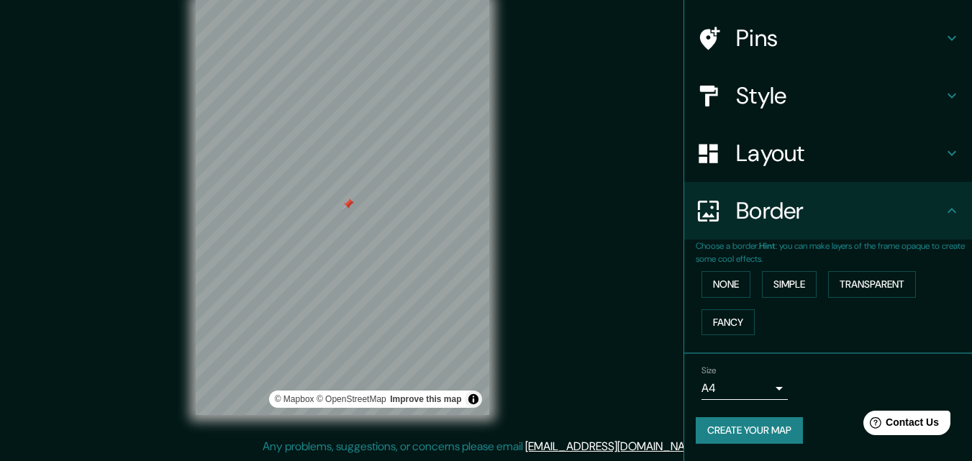
click at [777, 394] on div "Size A4 single" at bounding box center [828, 383] width 265 height 46
click at [749, 389] on body "Mappin Location [GEOGRAPHIC_DATA], [GEOGRAPHIC_DATA], [GEOGRAPHIC_DATA] [GEOGRA…" at bounding box center [486, 207] width 972 height 461
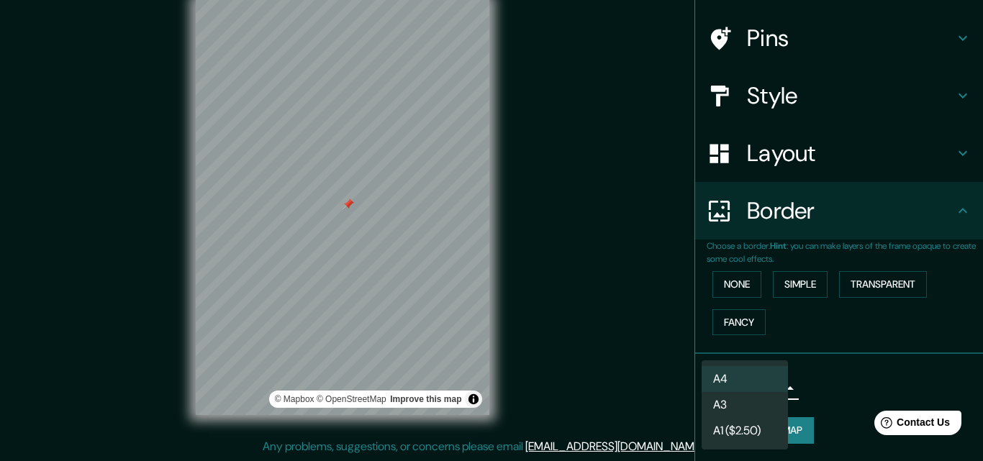
click at [851, 399] on div at bounding box center [491, 230] width 983 height 461
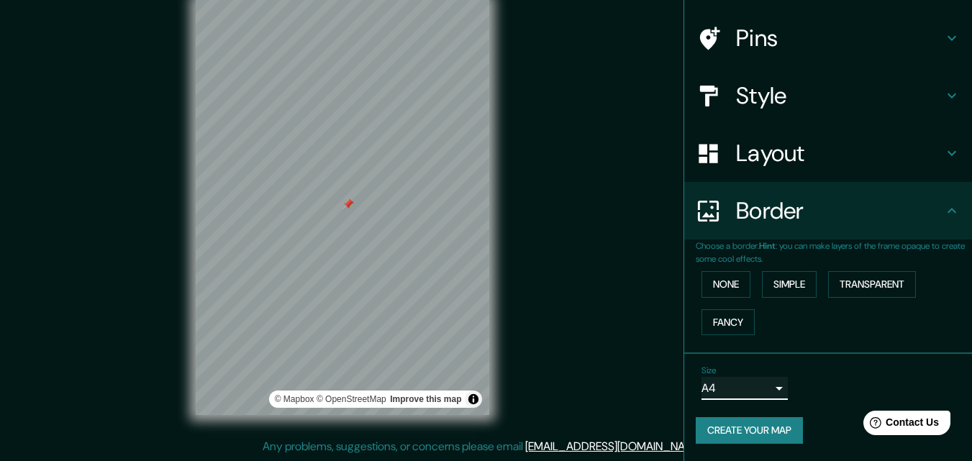
scroll to position [0, 0]
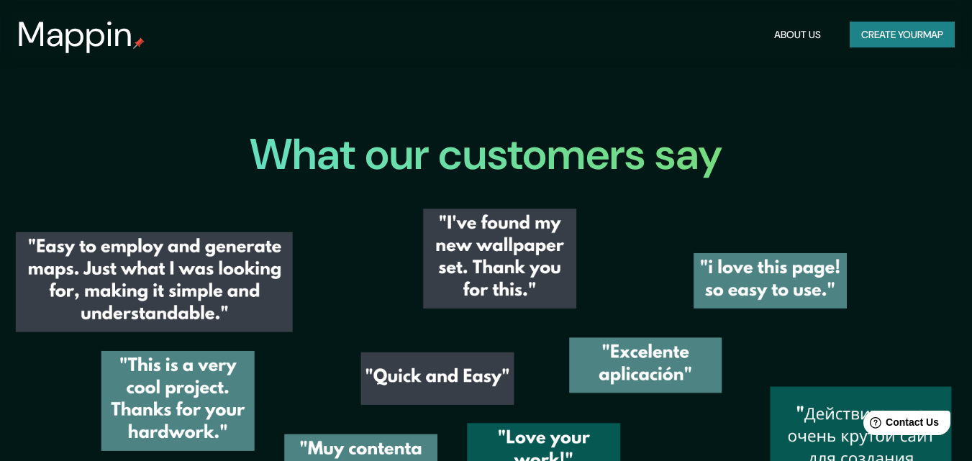
scroll to position [1942, 0]
